Goal: Transaction & Acquisition: Purchase product/service

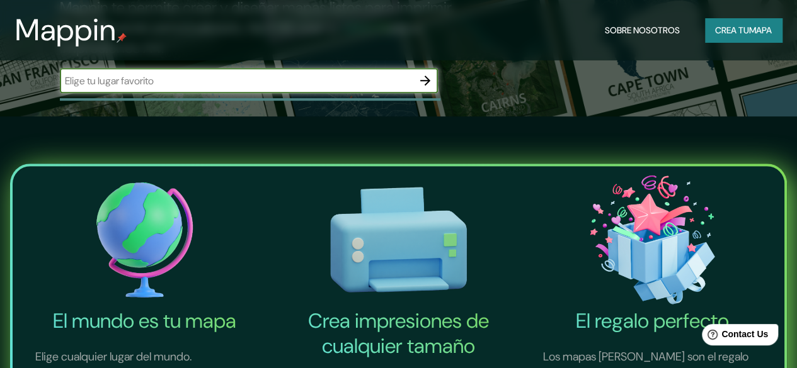
click at [737, 28] on font "Crea tu" at bounding box center [732, 30] width 34 height 11
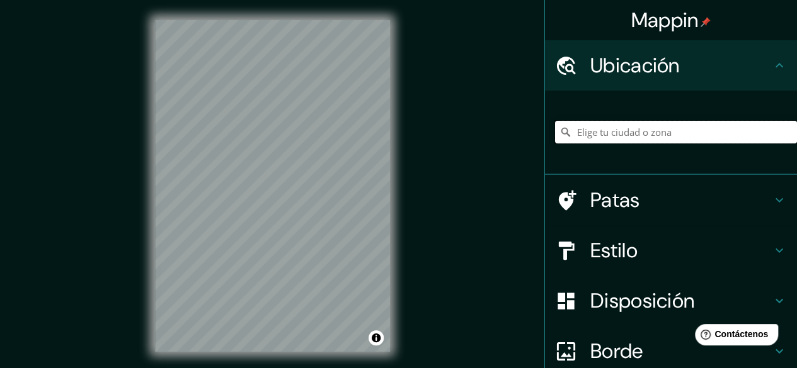
click at [605, 138] on input "Elige tu ciudad o zona" at bounding box center [676, 132] width 242 height 23
click at [598, 132] on input "[GEOGRAPHIC_DATA][PERSON_NAME], [GEOGRAPHIC_DATA][PERSON_NAME], [GEOGRAPHIC_DAT…" at bounding box center [676, 132] width 242 height 23
type input "[GEOGRAPHIC_DATA][PERSON_NAME], [GEOGRAPHIC_DATA][PERSON_NAME], [GEOGRAPHIC_DAT…"
click at [783, 129] on icon "Claro" at bounding box center [787, 132] width 8 height 8
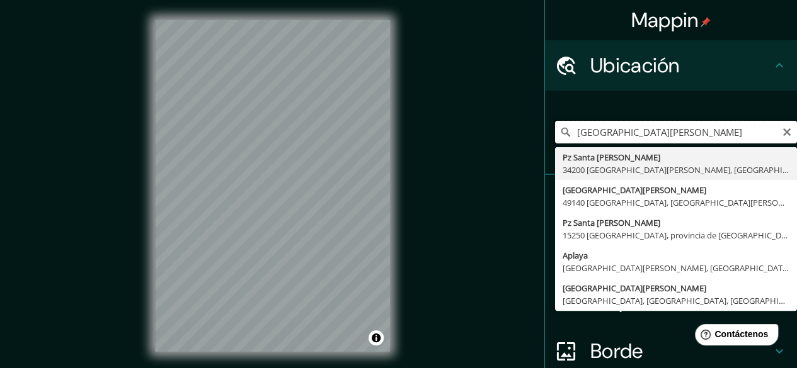
click at [591, 130] on input "[GEOGRAPHIC_DATA][PERSON_NAME]" at bounding box center [676, 132] width 242 height 23
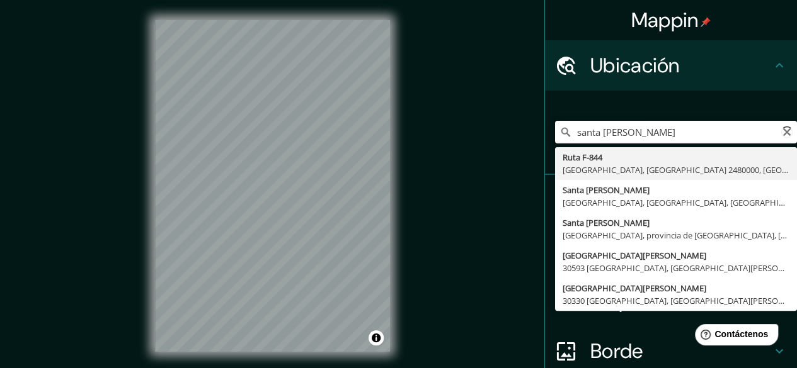
click at [641, 139] on input "santa [PERSON_NAME]" at bounding box center [676, 132] width 242 height 23
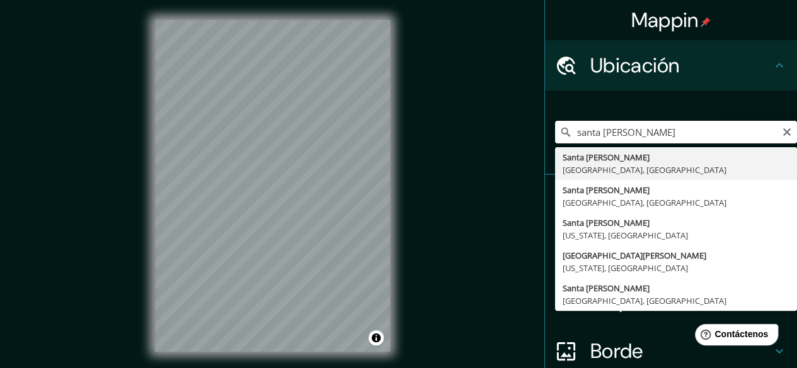
click at [649, 135] on input "santa [PERSON_NAME]" at bounding box center [676, 132] width 242 height 23
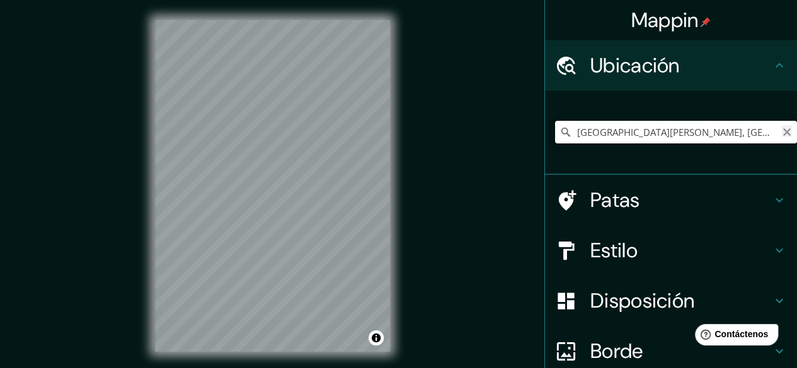
type input "[GEOGRAPHIC_DATA][PERSON_NAME], [GEOGRAPHIC_DATA][PERSON_NAME][GEOGRAPHIC_DATA]"
click at [782, 135] on icon "Claro" at bounding box center [787, 132] width 10 height 10
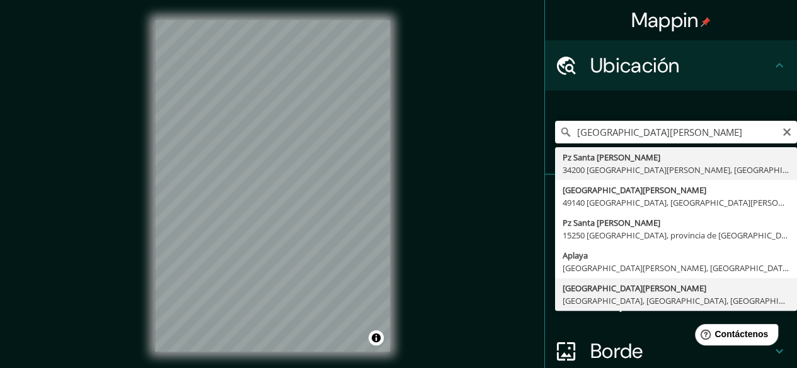
type input "[GEOGRAPHIC_DATA][PERSON_NAME], [GEOGRAPHIC_DATA], [GEOGRAPHIC_DATA], [GEOGRAPH…"
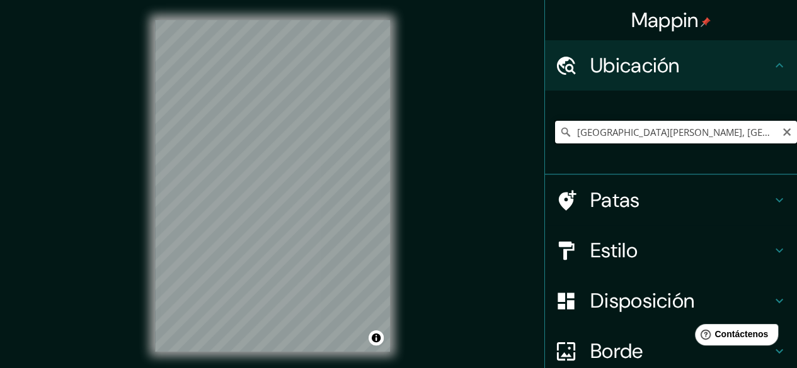
click at [764, 130] on input "[GEOGRAPHIC_DATA][PERSON_NAME], [GEOGRAPHIC_DATA], [GEOGRAPHIC_DATA], [GEOGRAPH…" at bounding box center [676, 132] width 242 height 23
click at [618, 246] on font "Estilo" at bounding box center [613, 250] width 47 height 26
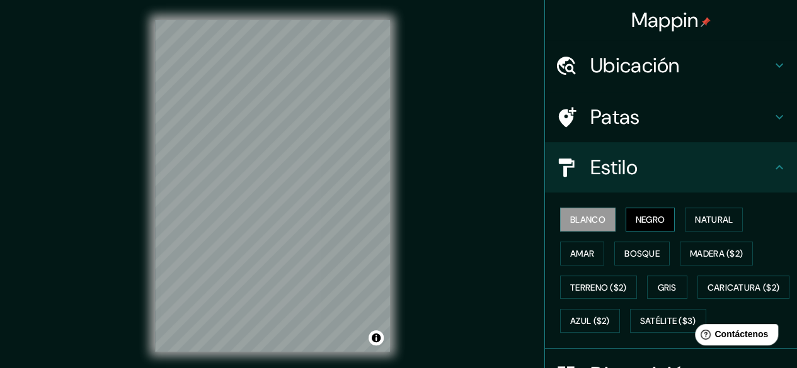
click at [656, 210] on button "Negro" at bounding box center [650, 220] width 50 height 24
click at [685, 225] on button "Natural" at bounding box center [714, 220] width 58 height 24
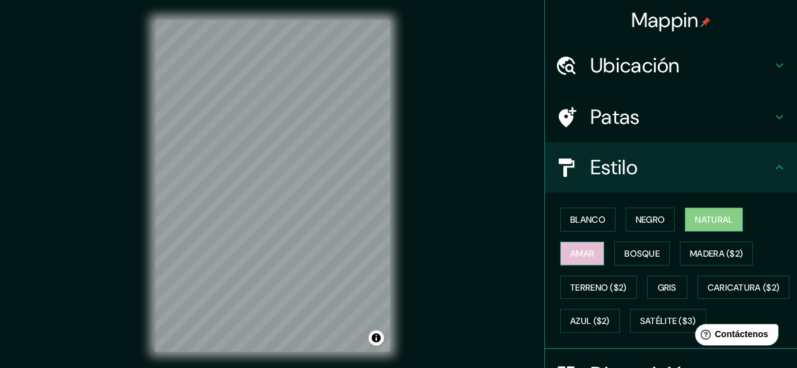
click at [574, 258] on font "Amar" at bounding box center [582, 253] width 24 height 11
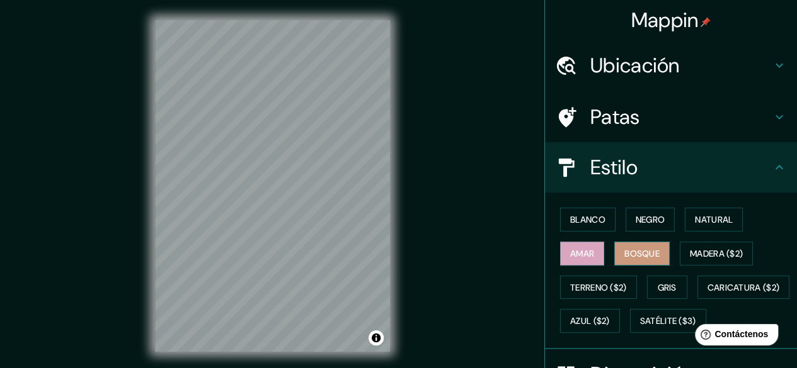
click at [639, 251] on font "Bosque" at bounding box center [641, 253] width 35 height 11
click at [690, 256] on font "Madera ($2)" at bounding box center [716, 253] width 53 height 11
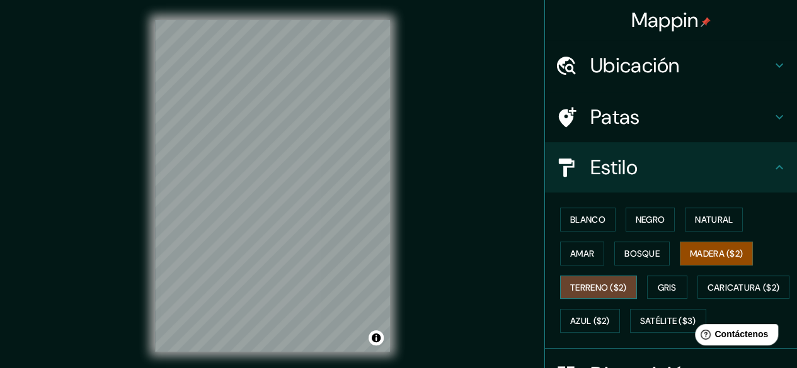
click at [584, 289] on font "Terreno ($2)" at bounding box center [598, 287] width 57 height 11
click at [666, 282] on font "Gris" at bounding box center [666, 287] width 19 height 11
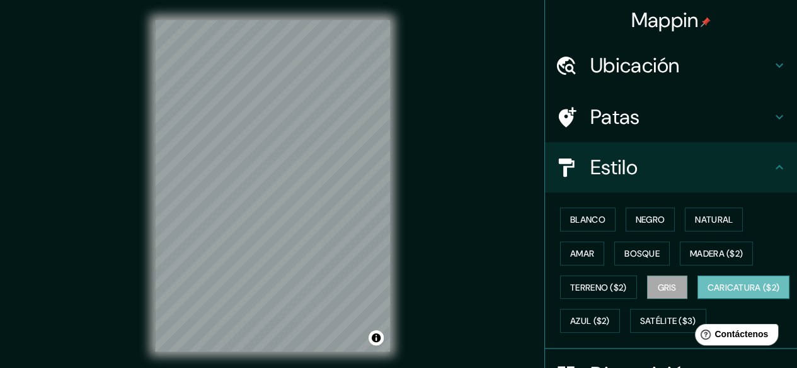
click at [707, 293] on font "Caricatura ($2)" at bounding box center [743, 287] width 72 height 11
click at [620, 309] on button "Azul ($2)" at bounding box center [590, 321] width 60 height 24
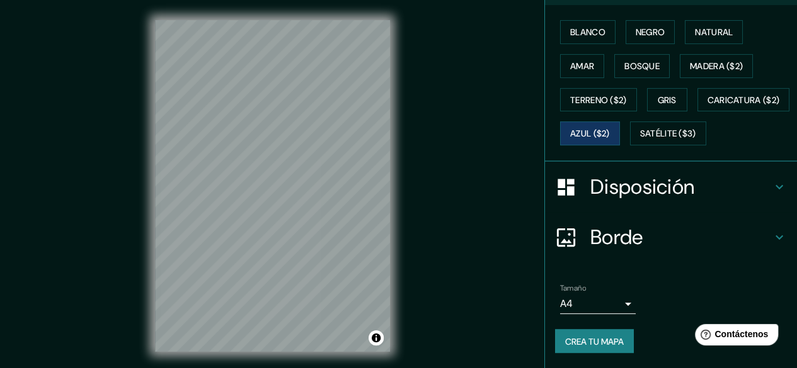
scroll to position [217, 0]
click at [640, 132] on font "Satélite ($3)" at bounding box center [668, 133] width 56 height 11
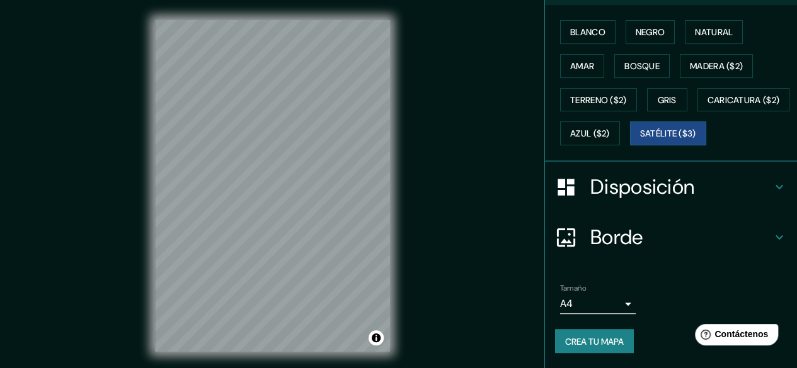
click at [283, 353] on div "© Mapbox © OpenStreetMap Improve this map © Maxar" at bounding box center [272, 186] width 275 height 372
click at [695, 113] on div "Blanco Negro Natural Amar Bosque Madera ($2) Terreno ($2) Gris Caricatura ($2) …" at bounding box center [676, 82] width 242 height 135
click at [610, 128] on font "Azul ($2)" at bounding box center [590, 133] width 40 height 11
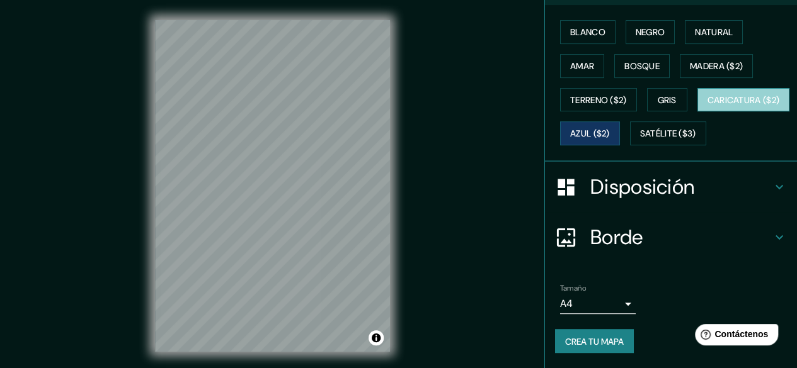
click at [707, 108] on font "Caricatura ($2)" at bounding box center [743, 100] width 72 height 16
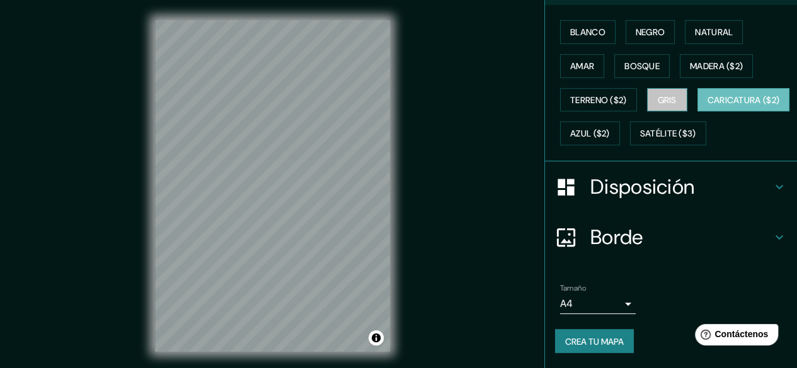
click at [656, 88] on button "Gris" at bounding box center [667, 100] width 40 height 24
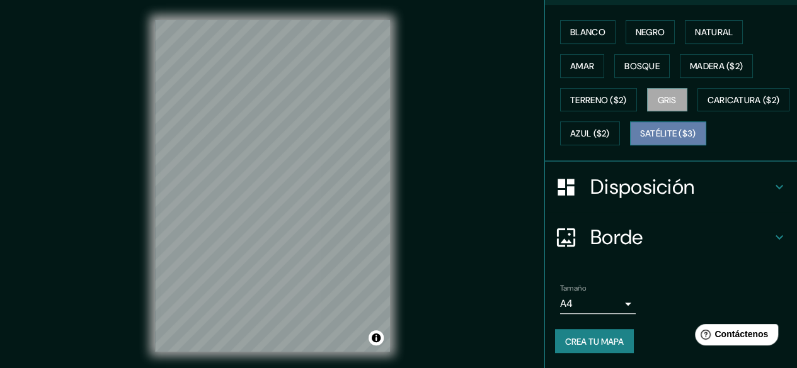
click at [640, 129] on font "Satélite ($3)" at bounding box center [668, 133] width 56 height 11
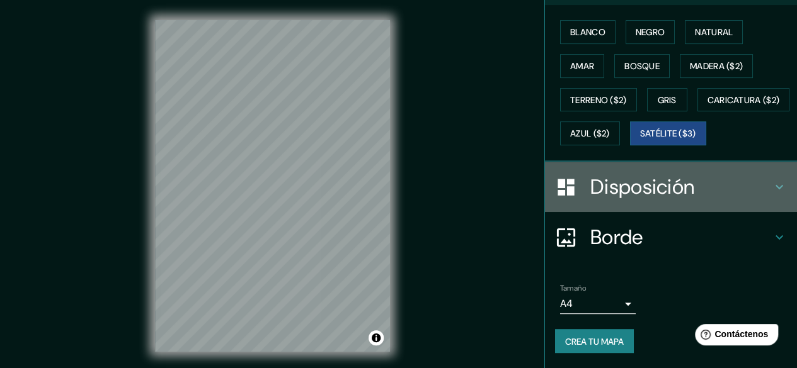
click at [626, 187] on font "Disposición" at bounding box center [642, 187] width 104 height 26
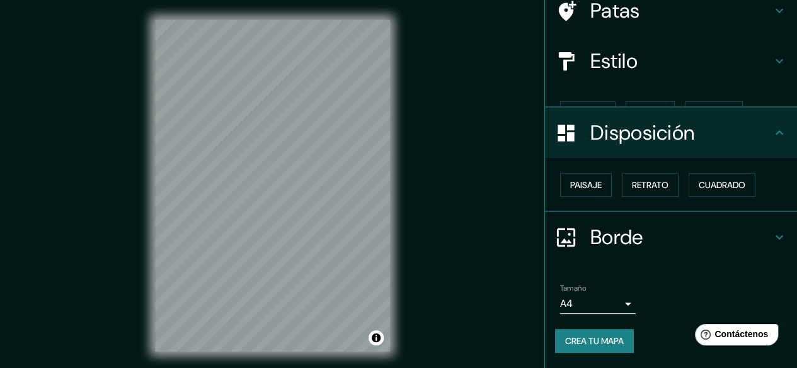
scroll to position [84, 0]
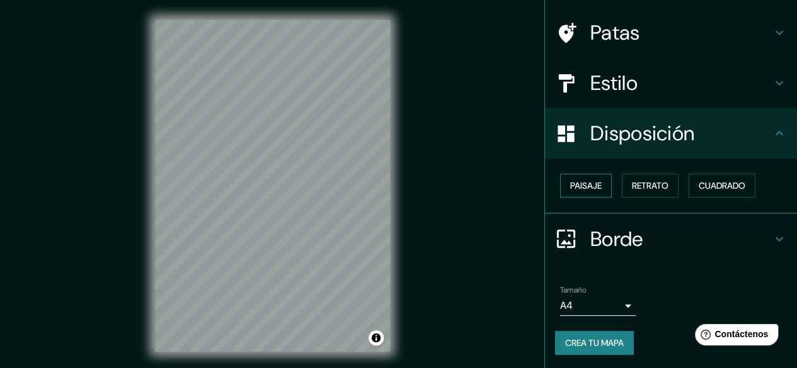
click at [582, 181] on font "Paisaje" at bounding box center [585, 185] width 31 height 11
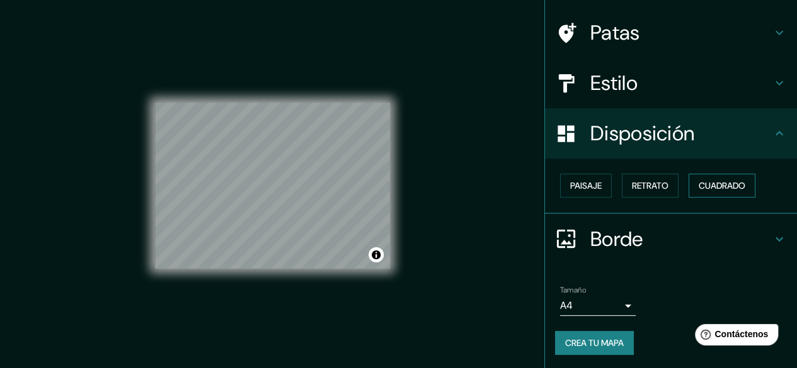
click at [707, 190] on font "Cuadrado" at bounding box center [721, 185] width 47 height 11
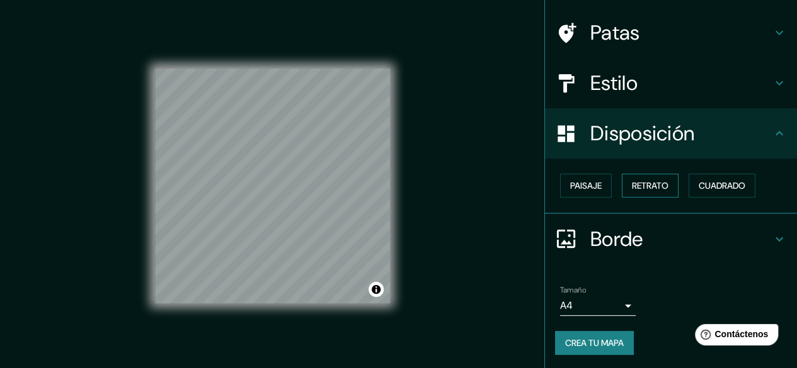
click at [656, 183] on font "Retrato" at bounding box center [650, 185] width 37 height 11
